Goal: Task Accomplishment & Management: Manage account settings

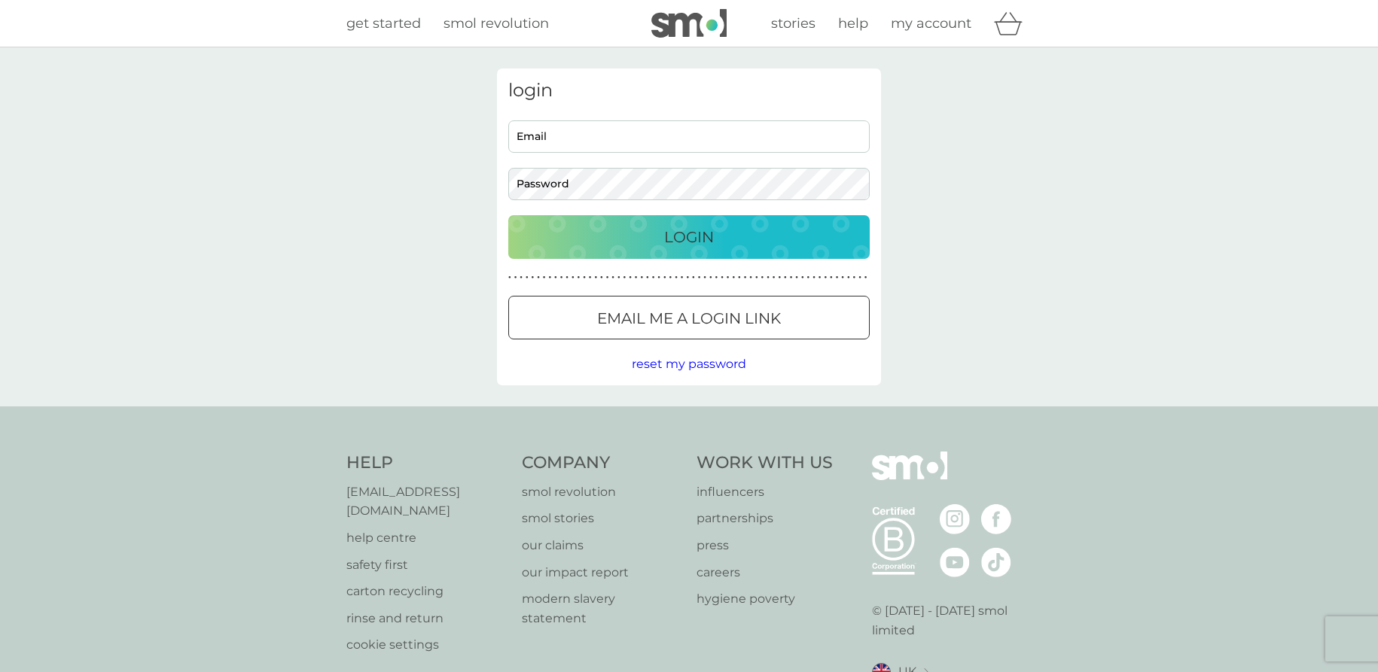
click at [563, 139] on input "Email" at bounding box center [688, 136] width 361 height 32
type input "lee.arslett@gmail.com"
click at [690, 233] on p "Login" at bounding box center [689, 237] width 50 height 24
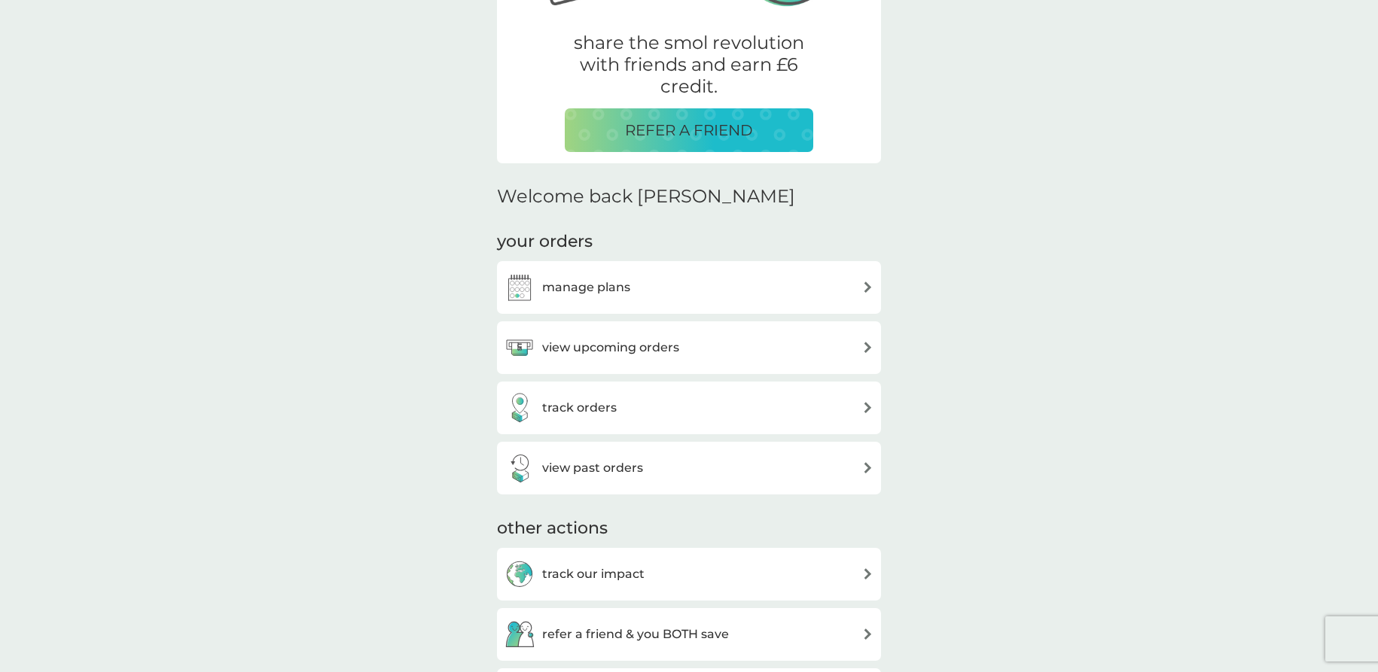
scroll to position [301, 0]
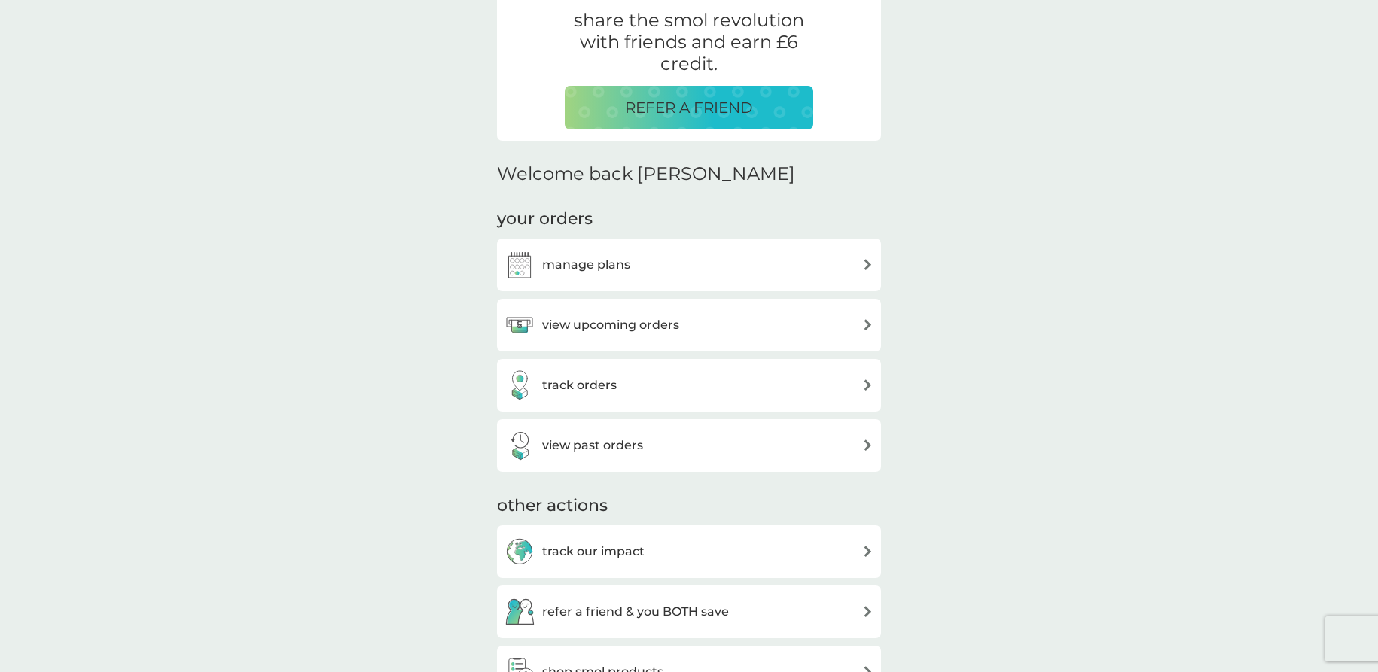
click at [865, 328] on img at bounding box center [867, 324] width 11 height 11
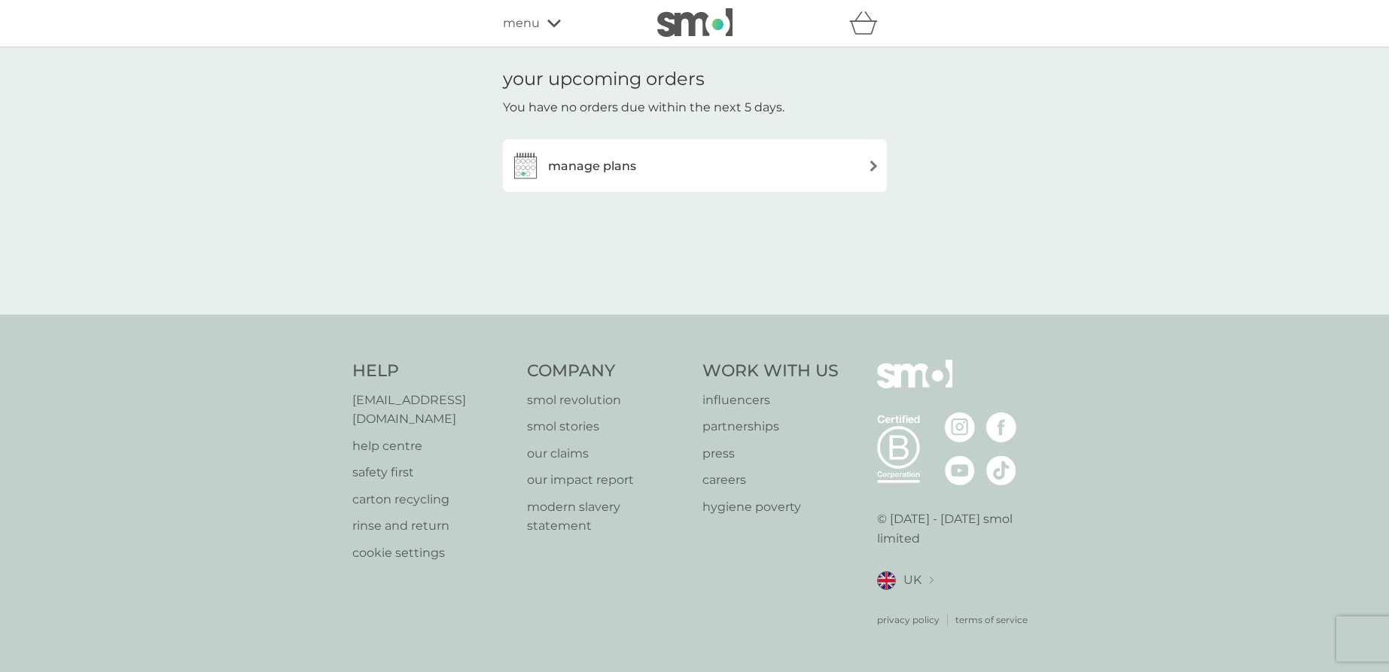
click at [873, 165] on img at bounding box center [873, 165] width 11 height 11
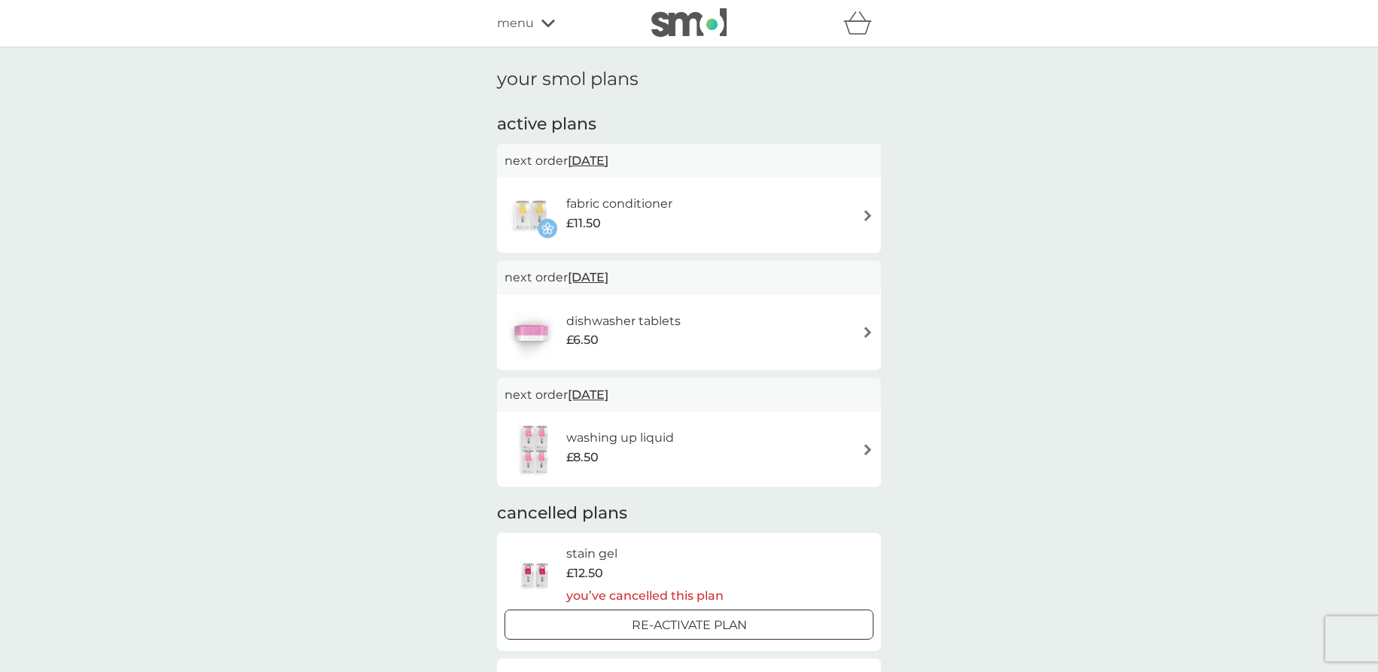
click at [601, 161] on span "31 Oct 2025" at bounding box center [588, 160] width 41 height 29
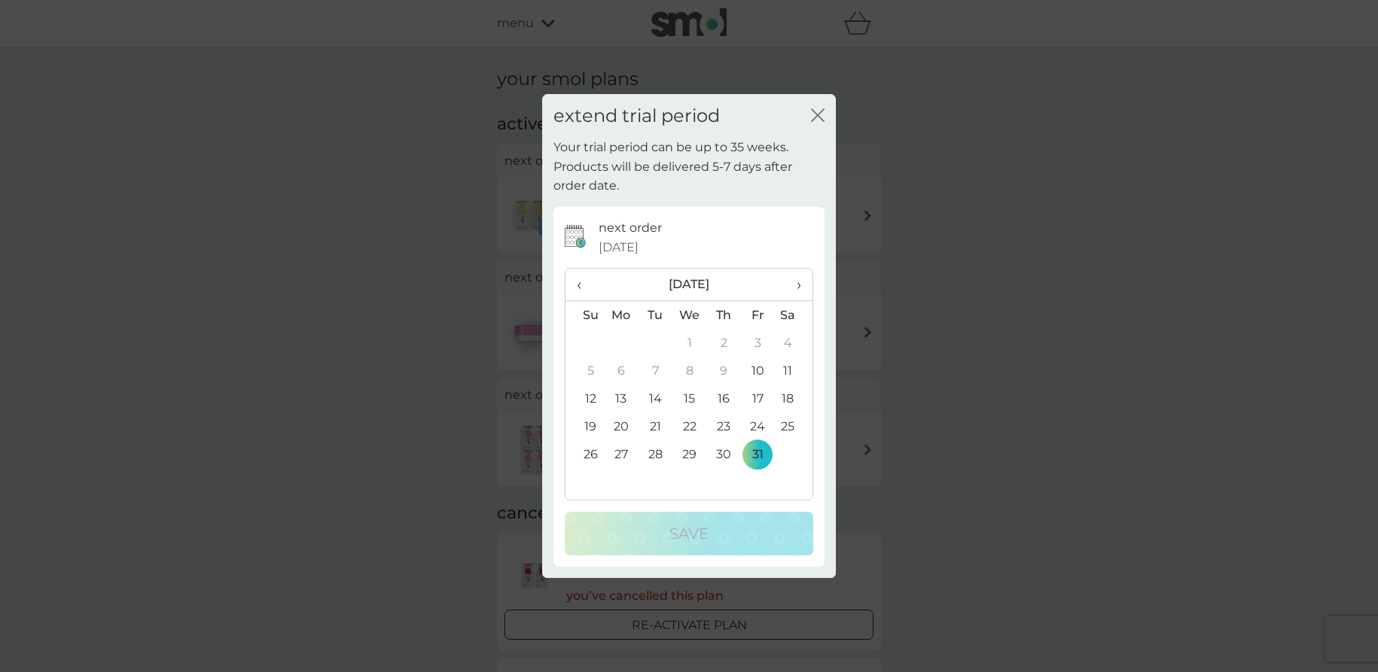
click at [799, 287] on span "›" at bounding box center [793, 285] width 15 height 32
click at [590, 482] on td "30" at bounding box center [584, 482] width 38 height 28
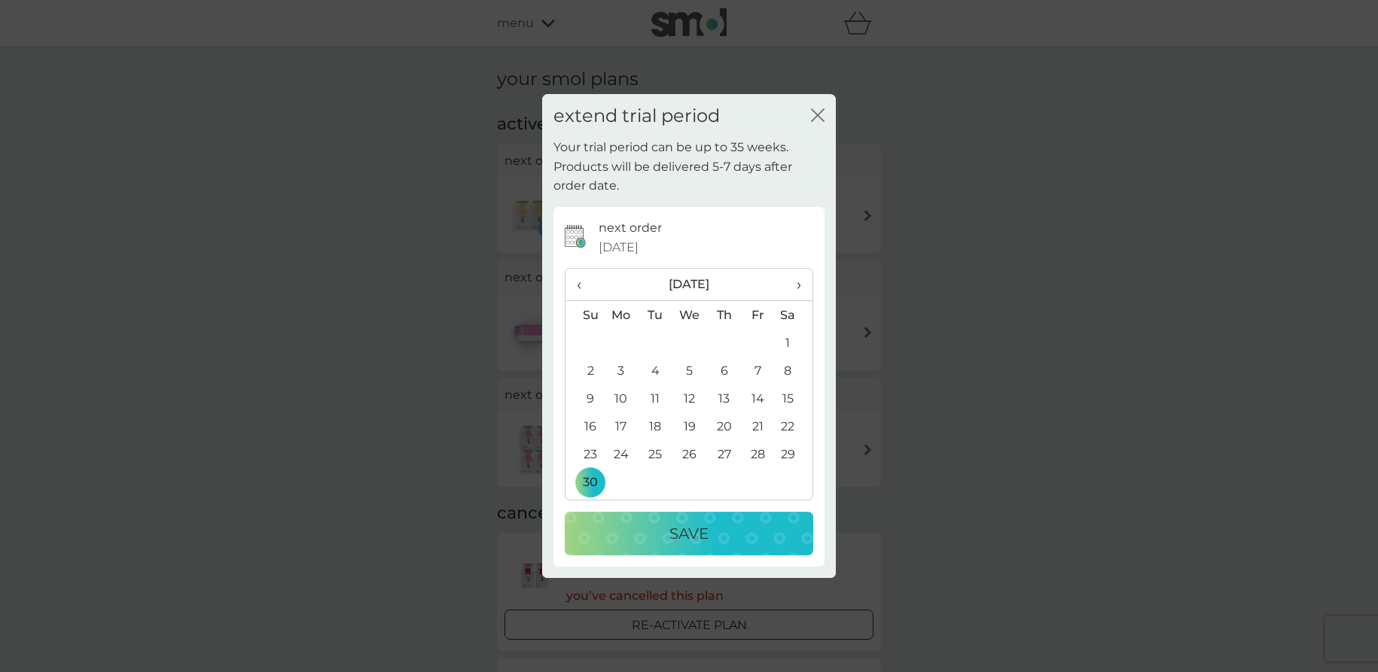
click at [682, 532] on p "Save" at bounding box center [688, 534] width 39 height 24
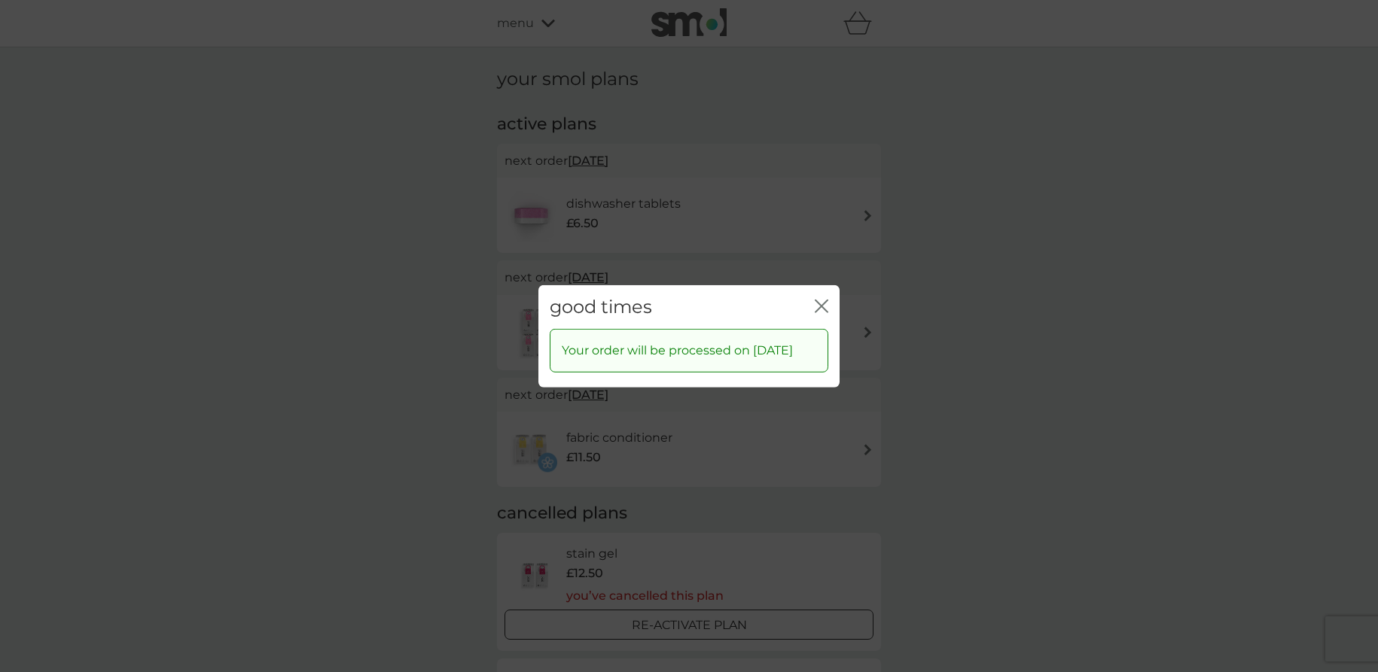
click at [823, 299] on icon "close" at bounding box center [822, 306] width 14 height 14
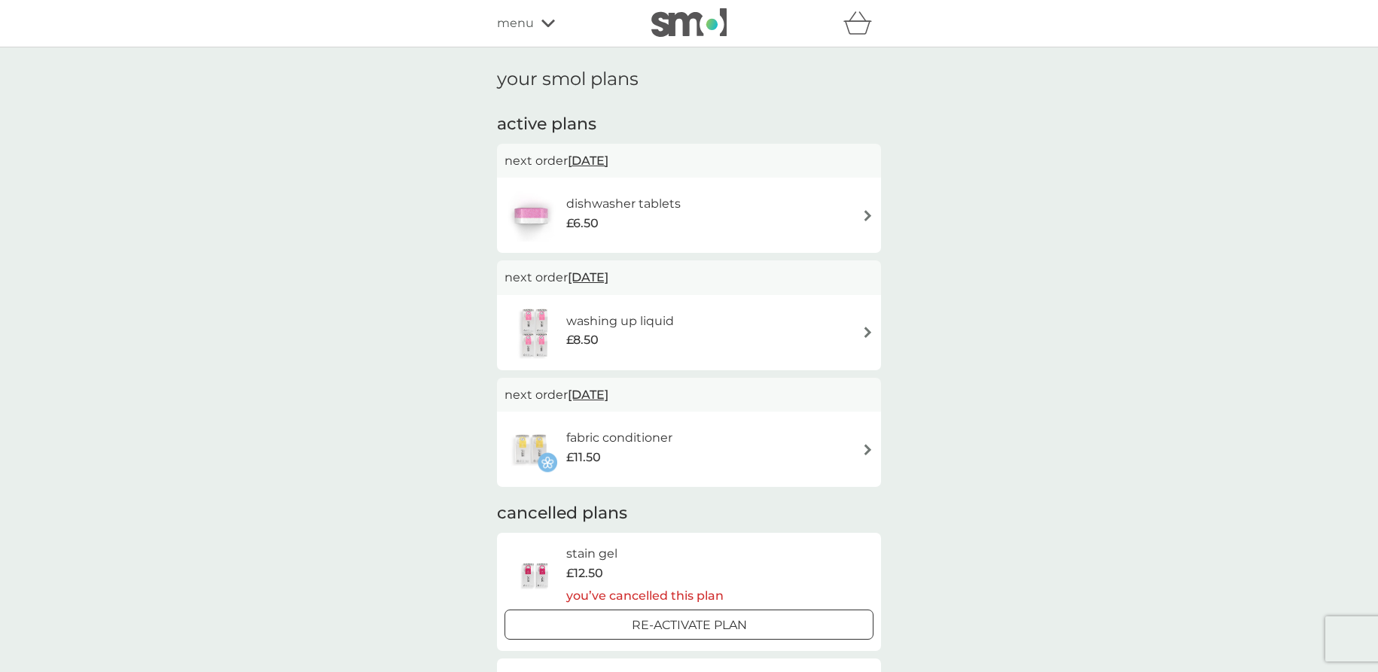
click at [603, 163] on span "31 Oct 2025" at bounding box center [588, 160] width 41 height 29
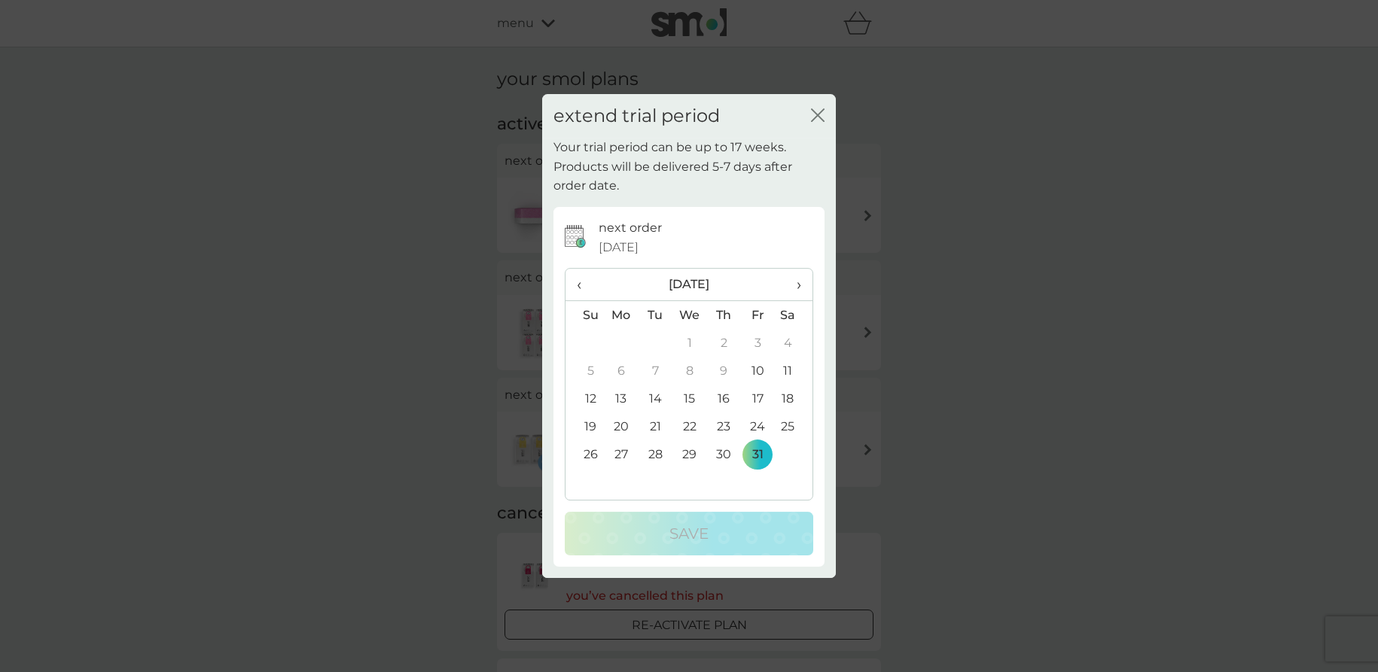
click at [797, 282] on span "›" at bounding box center [793, 285] width 15 height 32
click at [589, 482] on td "30" at bounding box center [584, 482] width 38 height 28
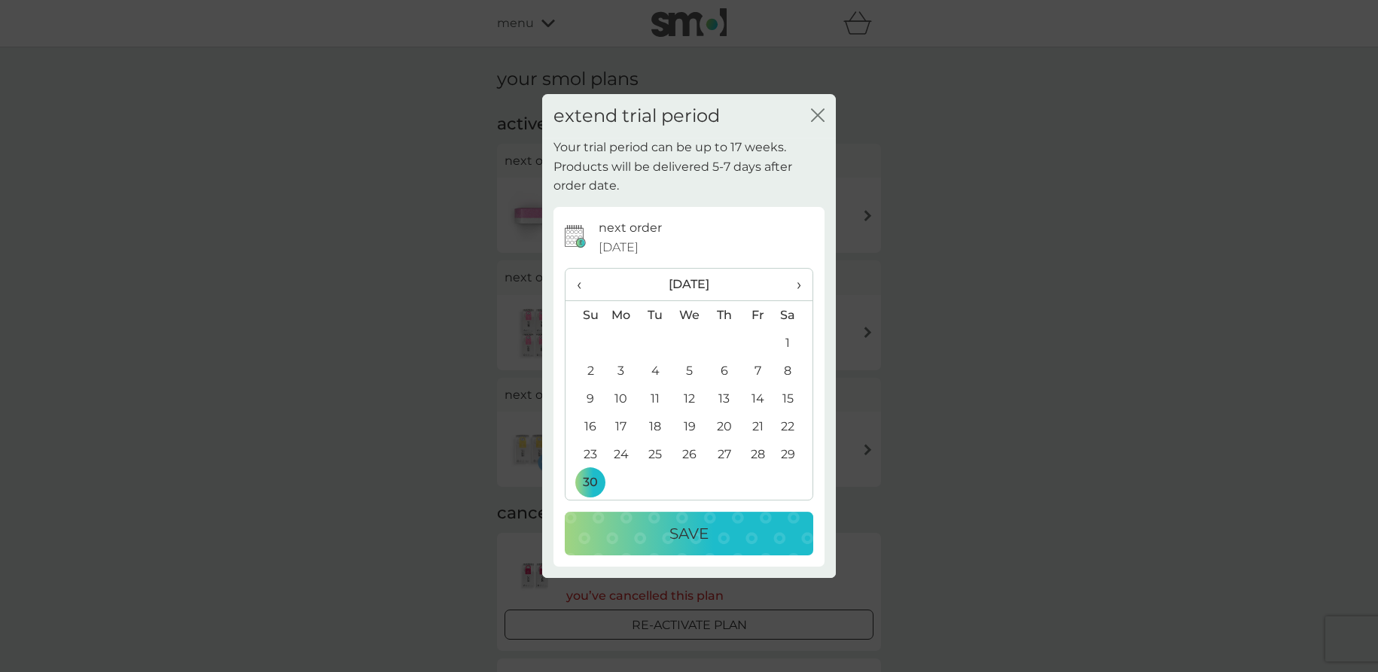
click at [657, 535] on div "Save" at bounding box center [689, 534] width 218 height 24
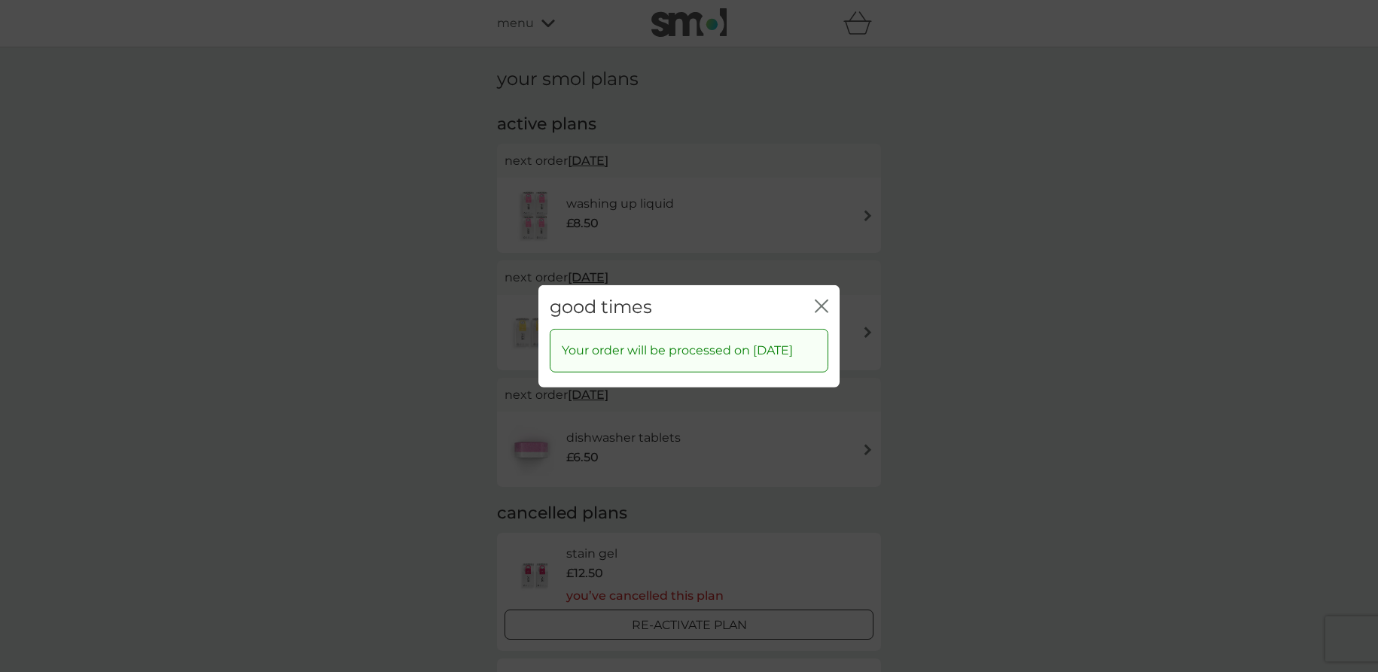
click at [822, 300] on icon "close" at bounding box center [824, 306] width 6 height 12
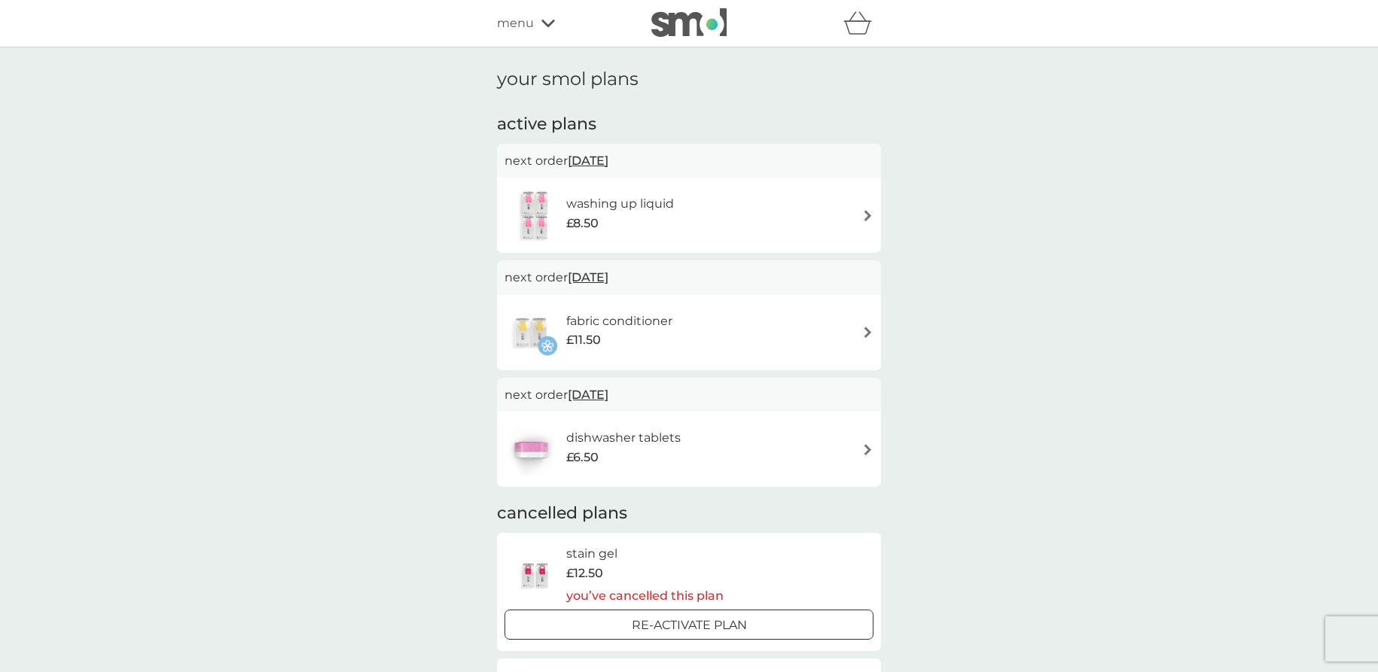
click at [868, 215] on img at bounding box center [867, 215] width 11 height 11
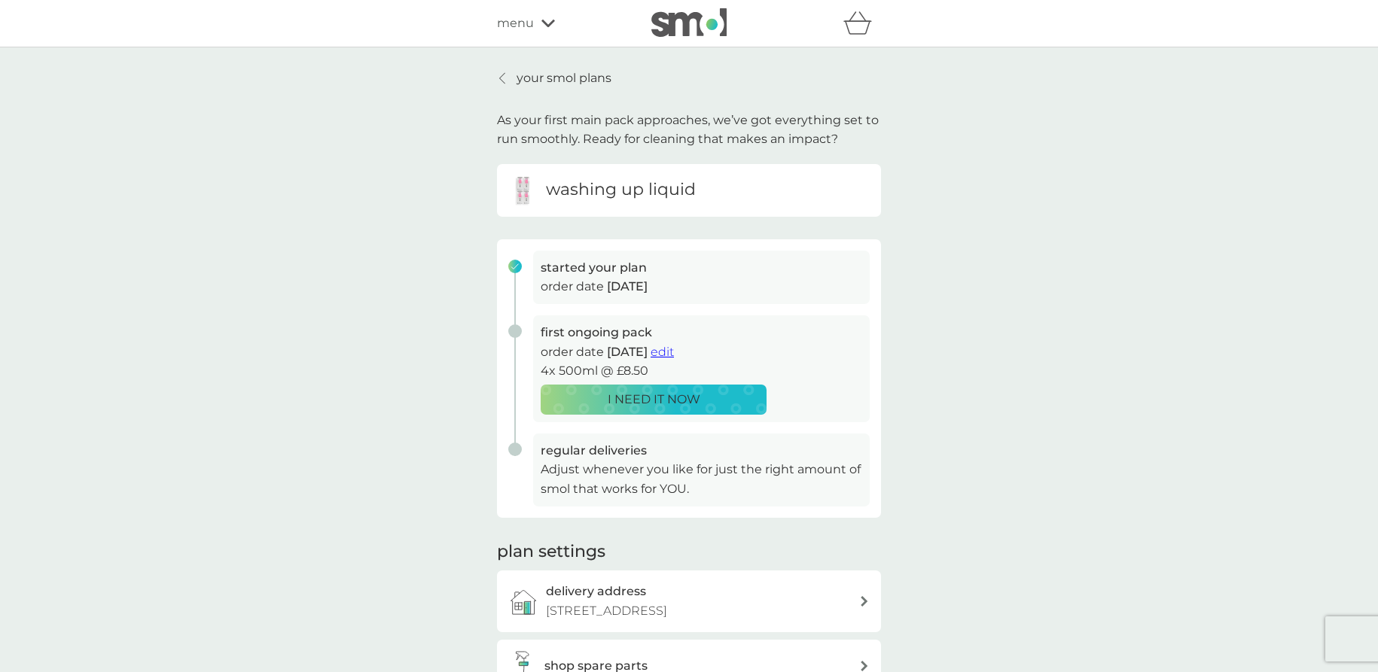
click at [520, 77] on p "your smol plans" at bounding box center [564, 79] width 95 height 20
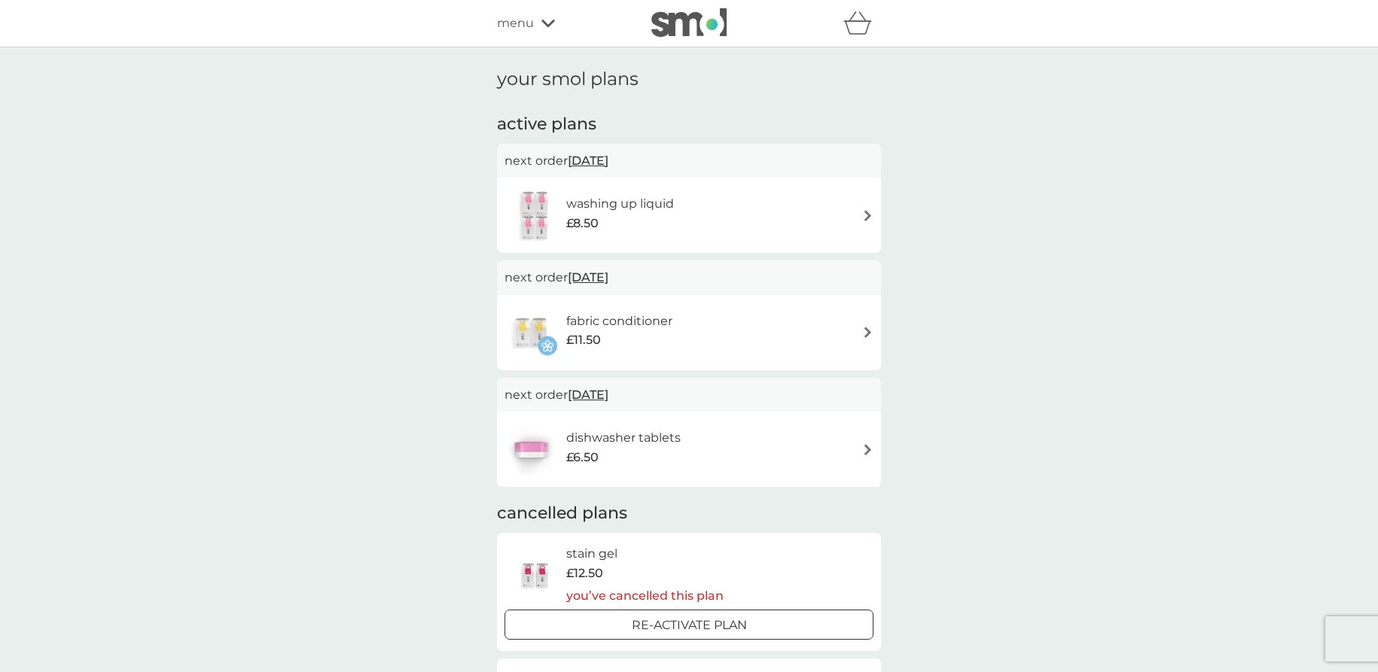
click at [510, 22] on span "menu" at bounding box center [515, 24] width 37 height 20
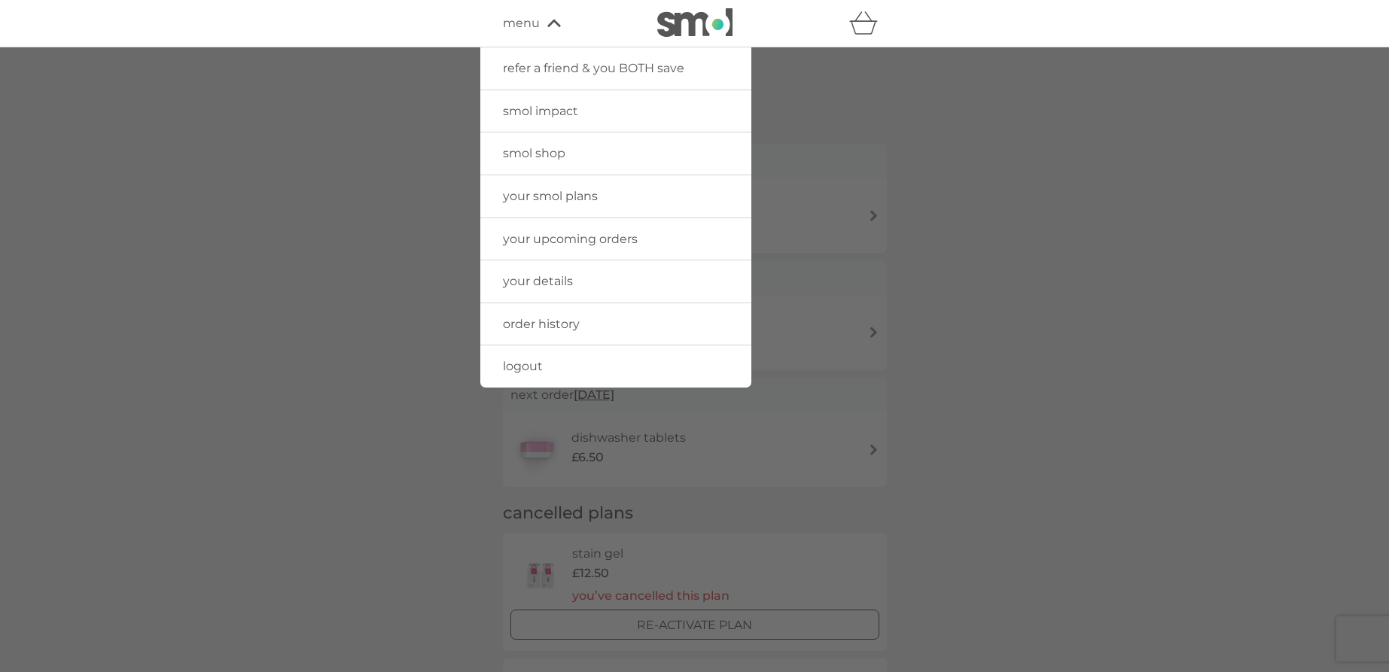
click at [521, 361] on span "logout" at bounding box center [523, 366] width 40 height 14
